Goal: Obtain resource: Obtain resource

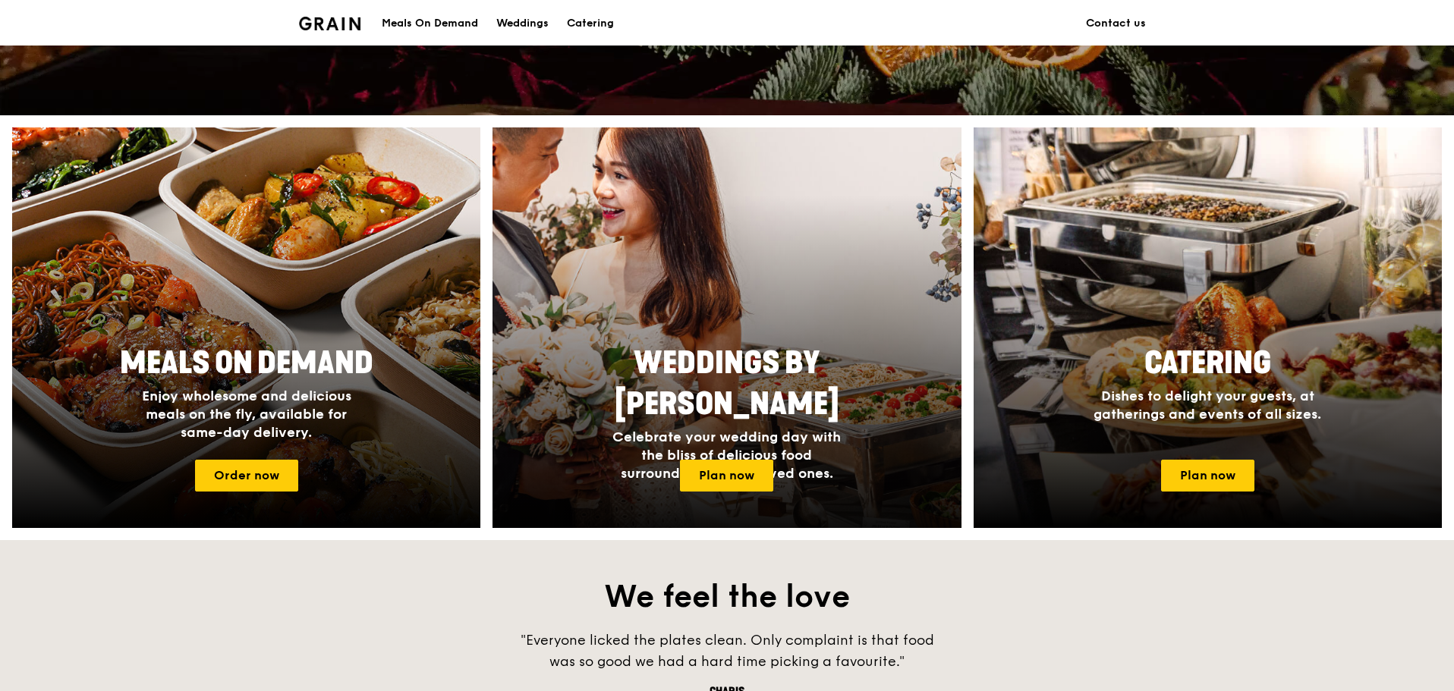
scroll to position [531, 0]
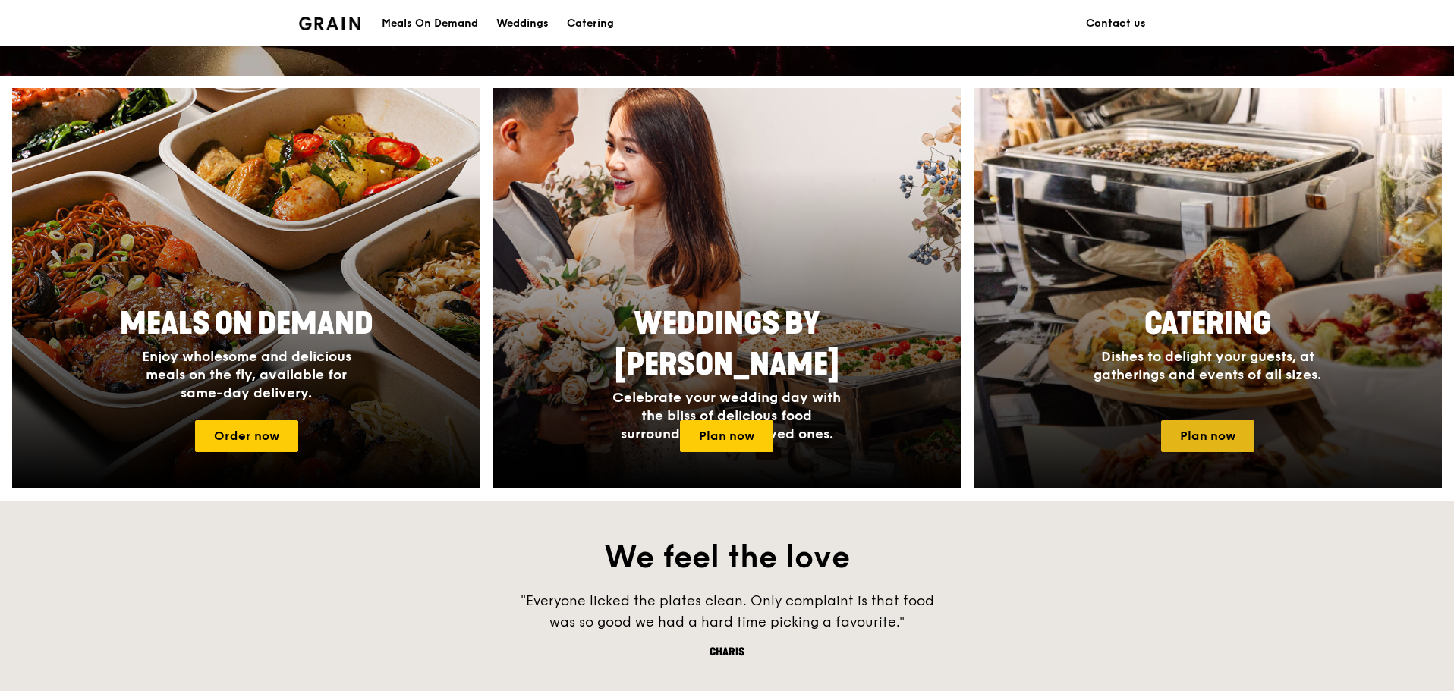
click at [1181, 441] on link "Plan now" at bounding box center [1207, 436] width 93 height 32
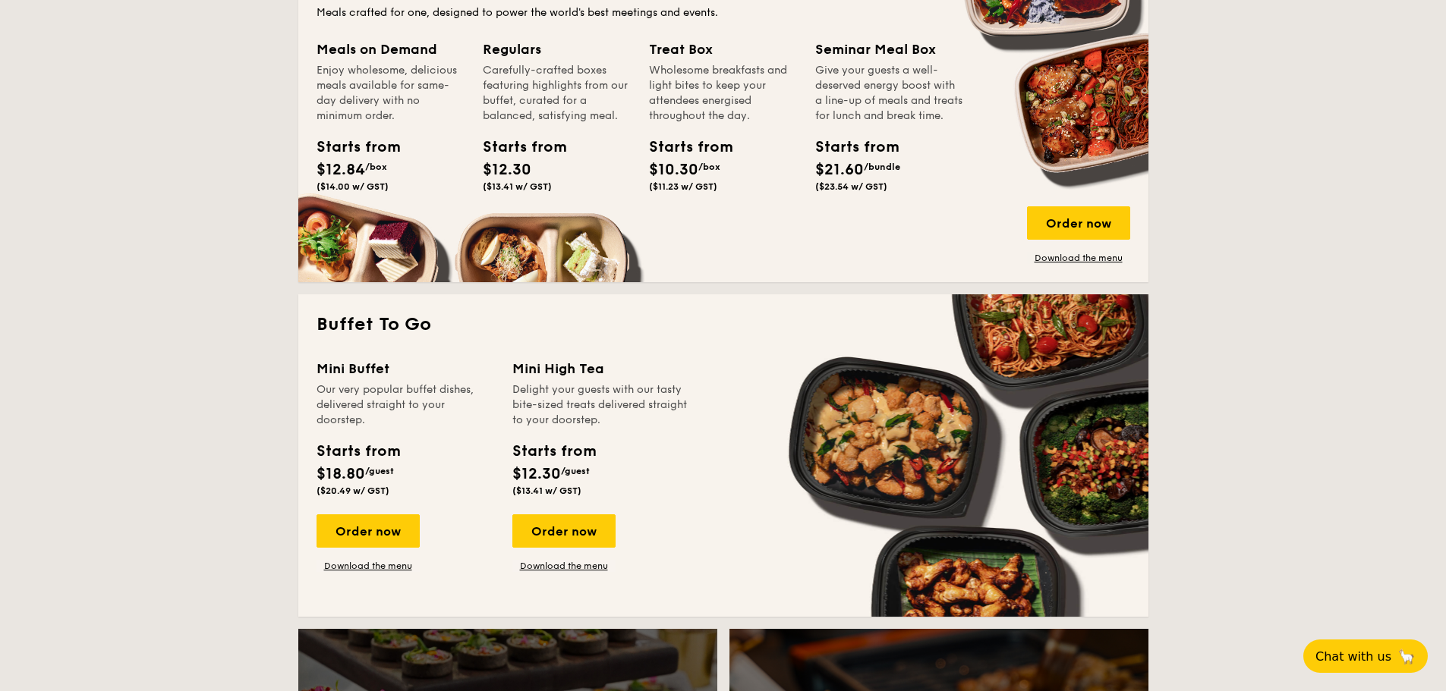
scroll to position [1062, 0]
click at [376, 566] on link "Download the menu" at bounding box center [367, 567] width 103 height 12
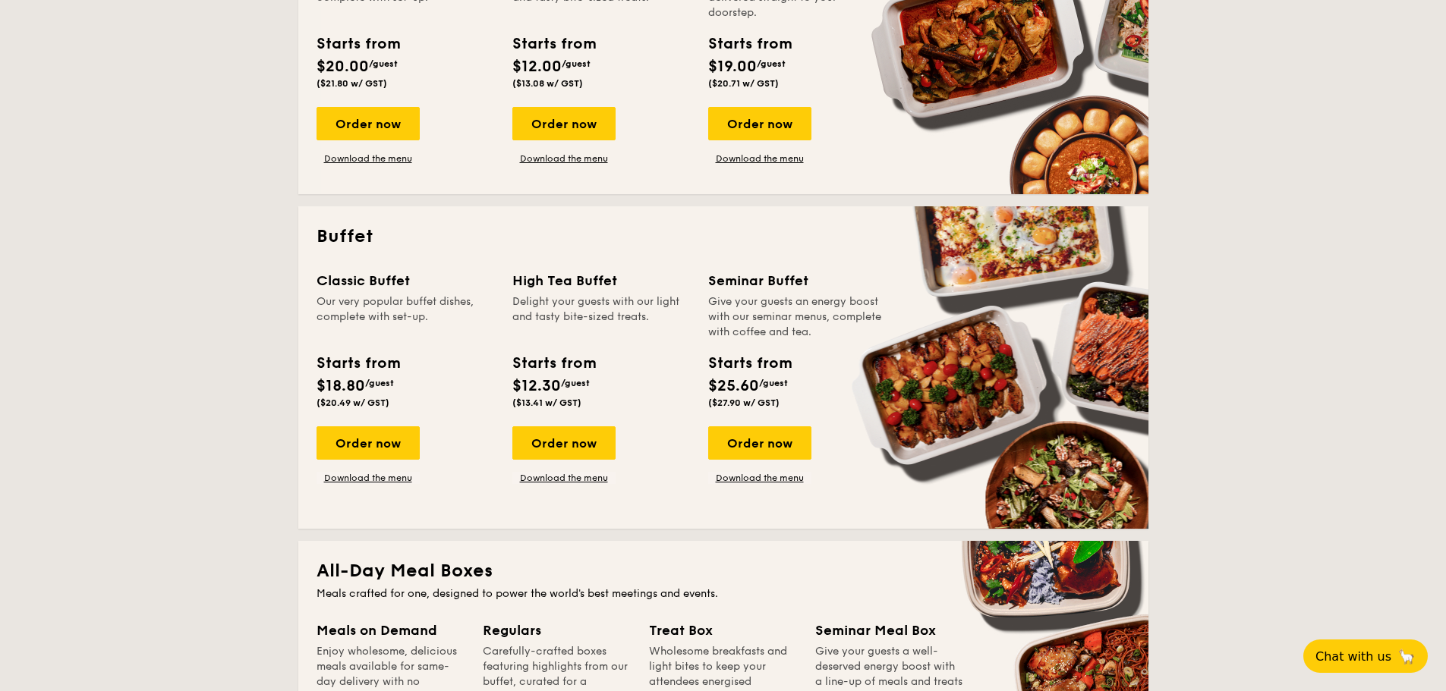
scroll to position [455, 0]
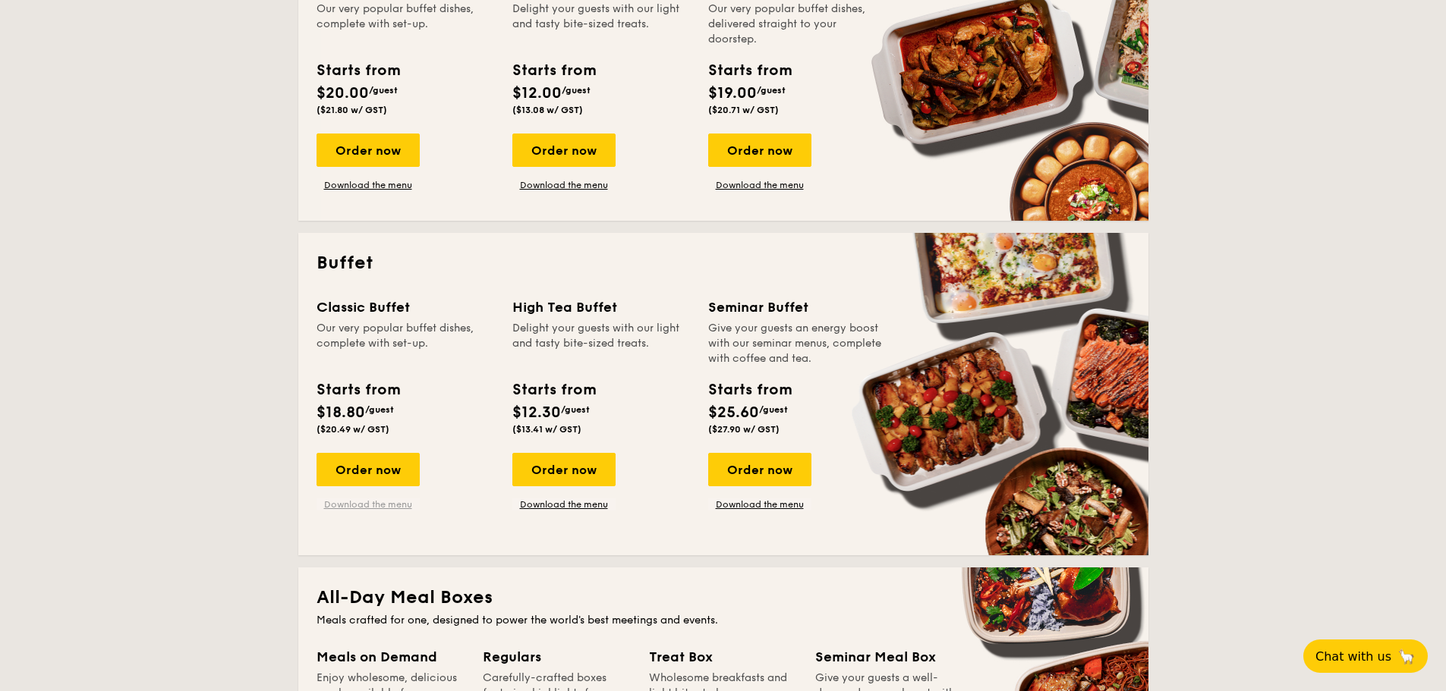
click at [357, 505] on link "Download the menu" at bounding box center [367, 505] width 103 height 12
click at [738, 188] on link "Download the menu" at bounding box center [759, 185] width 103 height 12
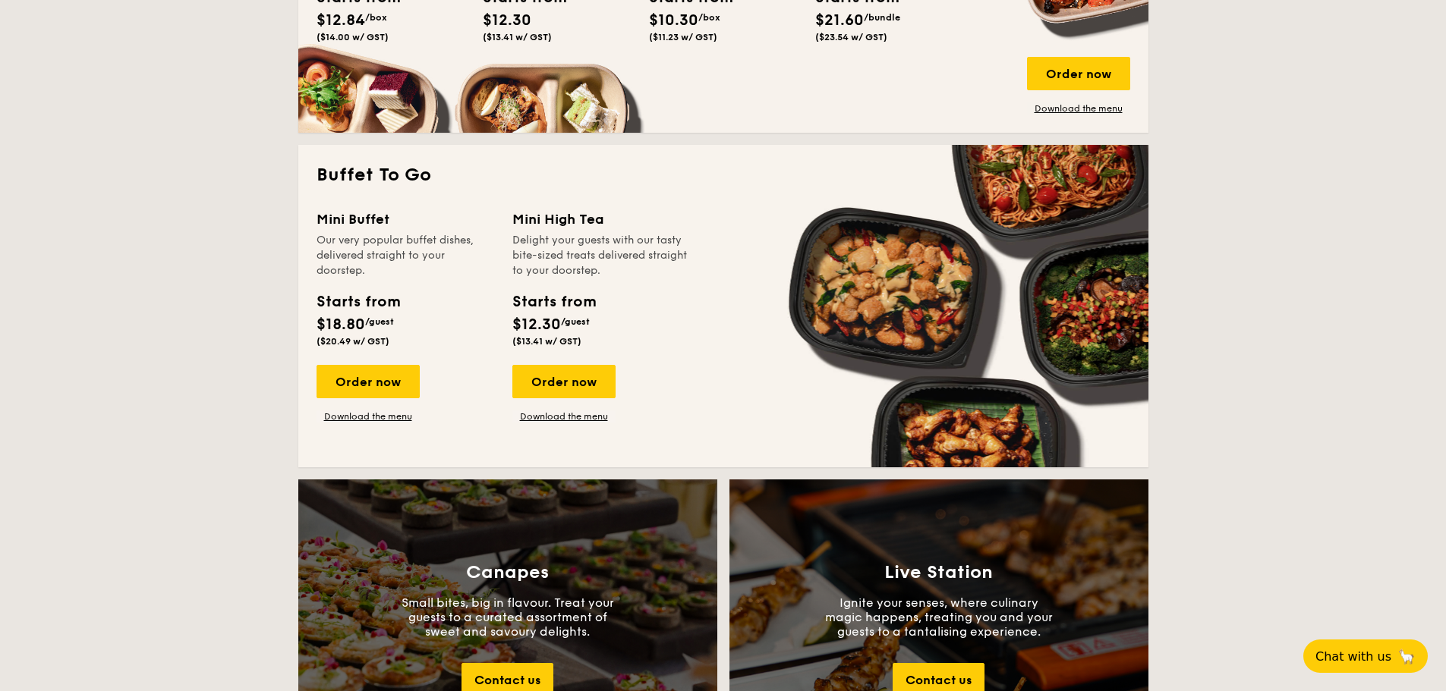
scroll to position [1214, 0]
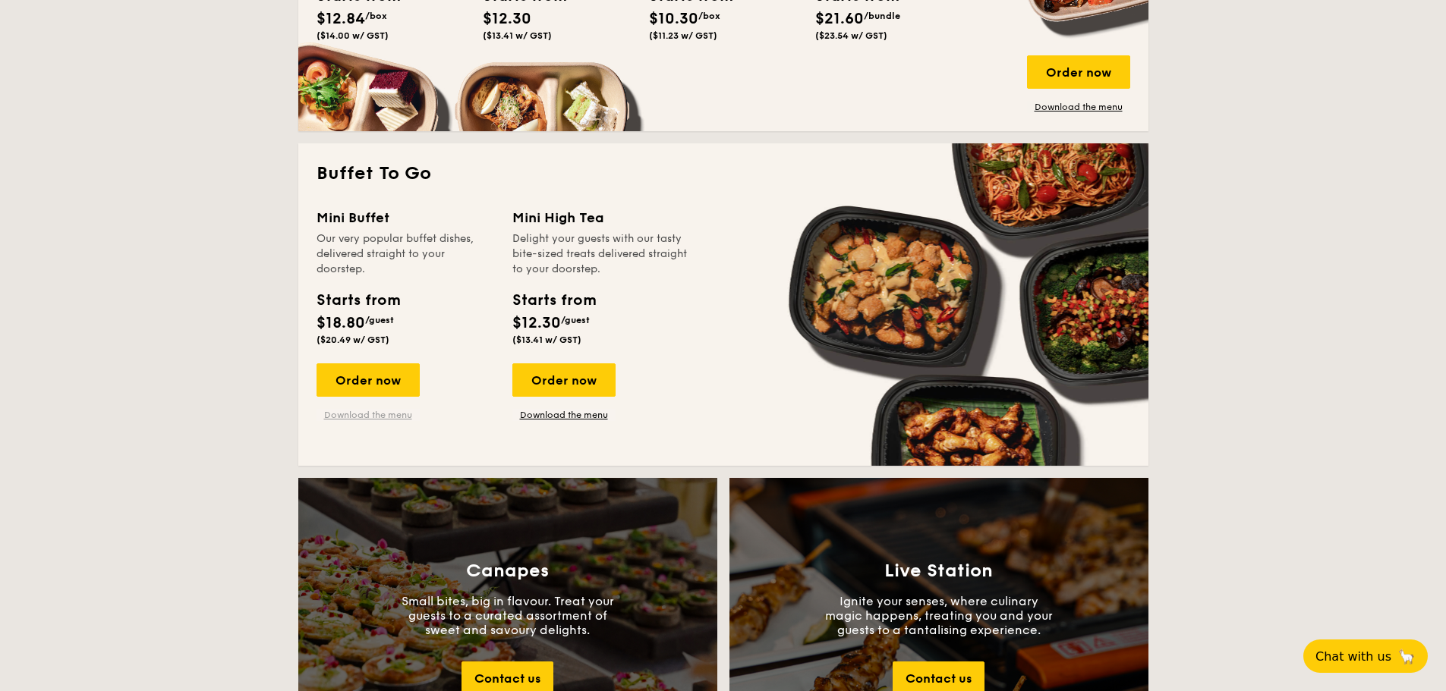
click at [373, 419] on link "Download the menu" at bounding box center [367, 415] width 103 height 12
